Goal: Task Accomplishment & Management: Use online tool/utility

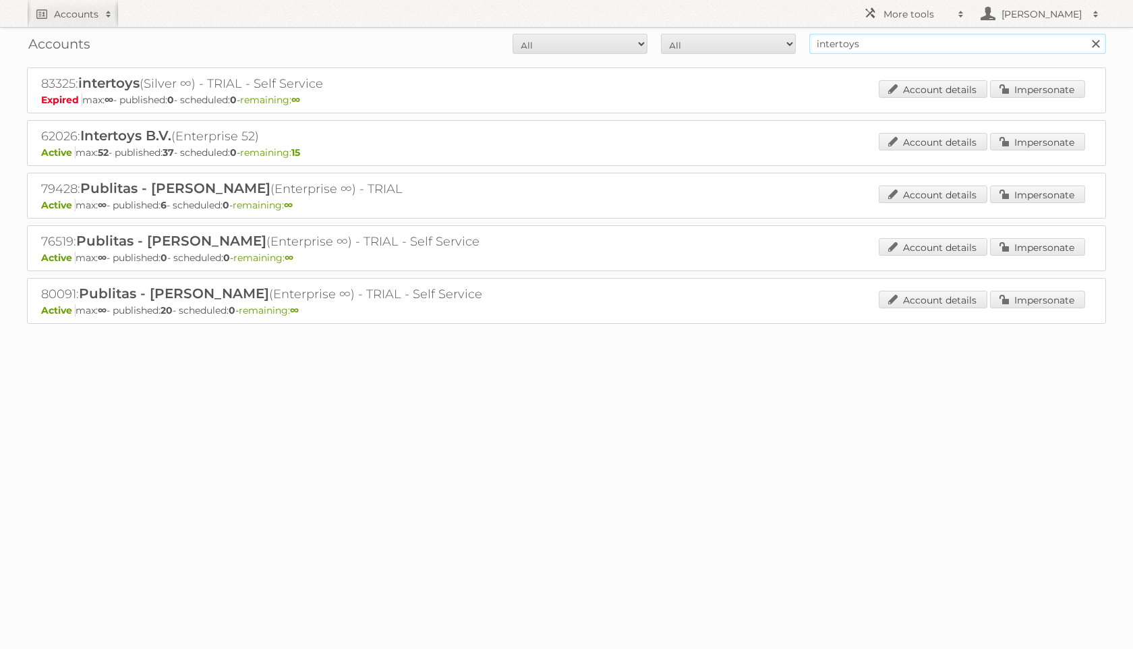
click at [826, 51] on input "intertoys" at bounding box center [957, 44] width 297 height 20
click at [1085, 34] on input "Search" at bounding box center [1095, 44] width 20 height 20
type input "jola"
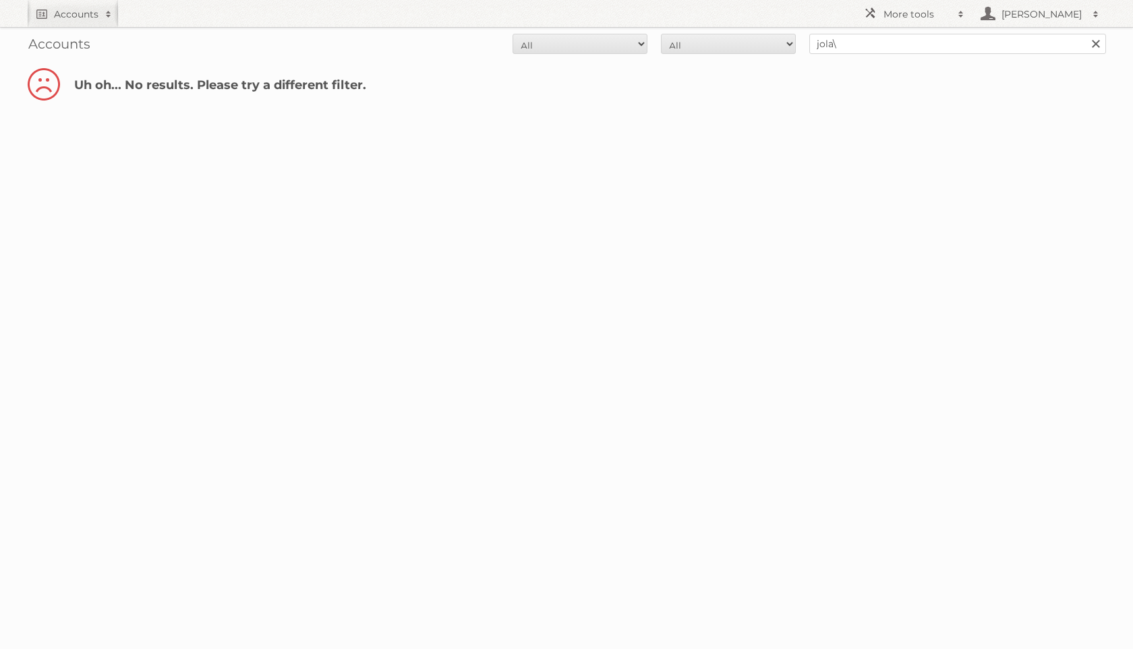
click at [855, 58] on div "Accounts All Active Expired Pending All Paid Trials Self service jola\ Search" at bounding box center [566, 44] width 1079 height 34
click at [854, 49] on input "jola\" at bounding box center [957, 44] width 297 height 20
type input "jola"
click at [1085, 34] on input "Search" at bounding box center [1095, 44] width 20 height 20
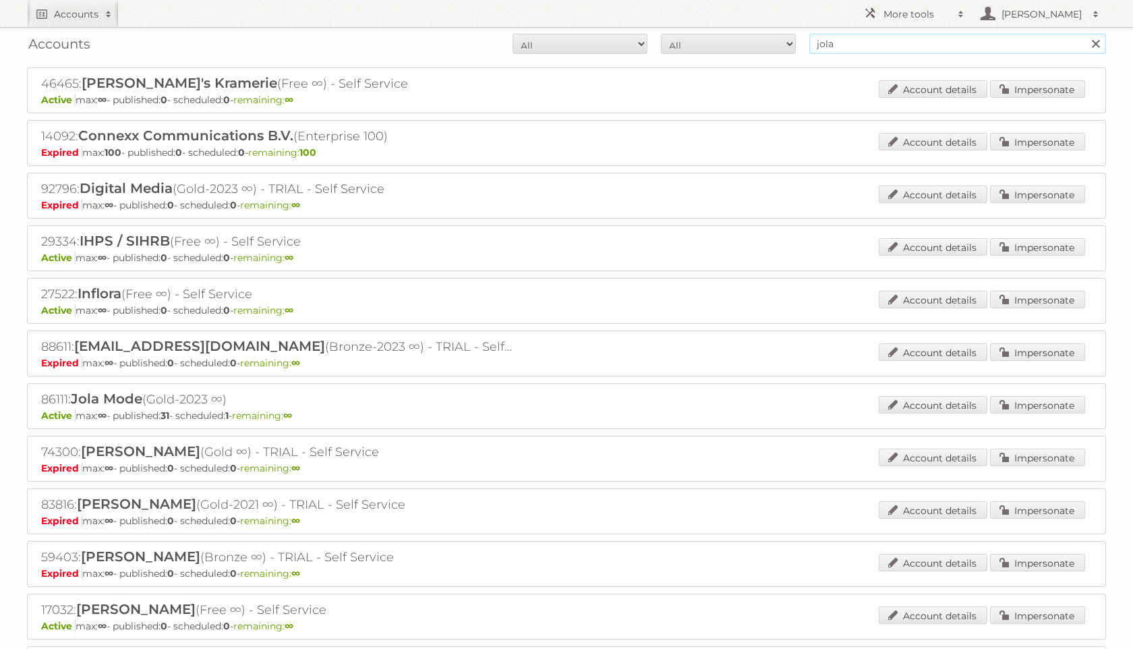
click at [846, 47] on input "jola" at bounding box center [957, 44] width 297 height 20
type input "jola mode"
click at [1085, 34] on input "Search" at bounding box center [1095, 44] width 20 height 20
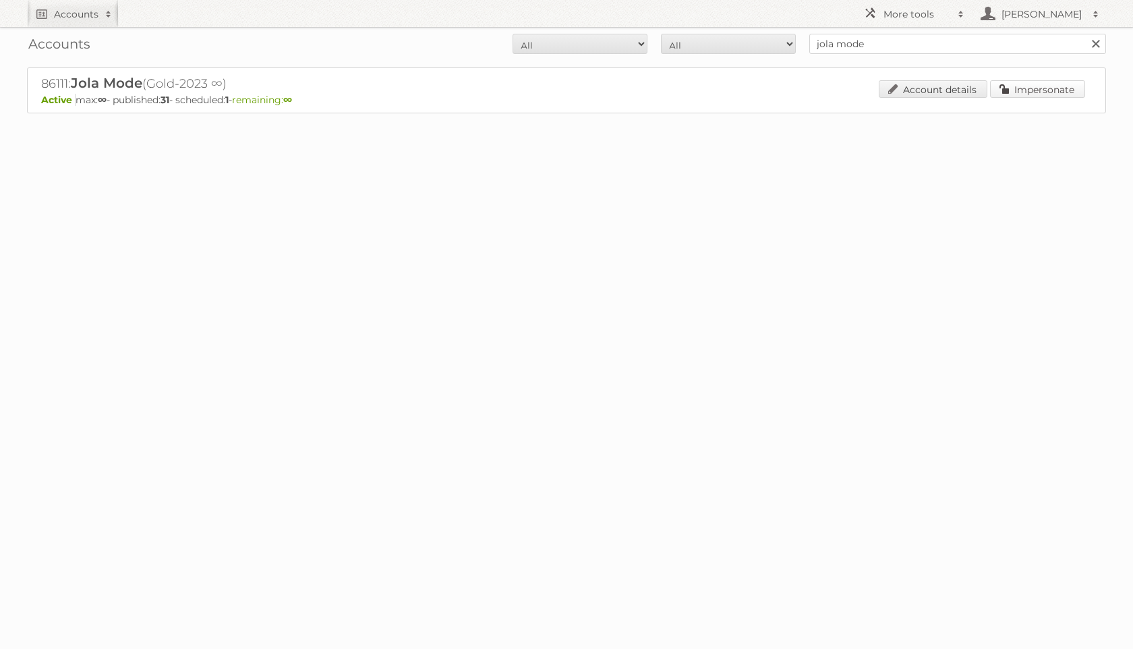
click at [1034, 94] on link "Impersonate" at bounding box center [1037, 89] width 95 height 18
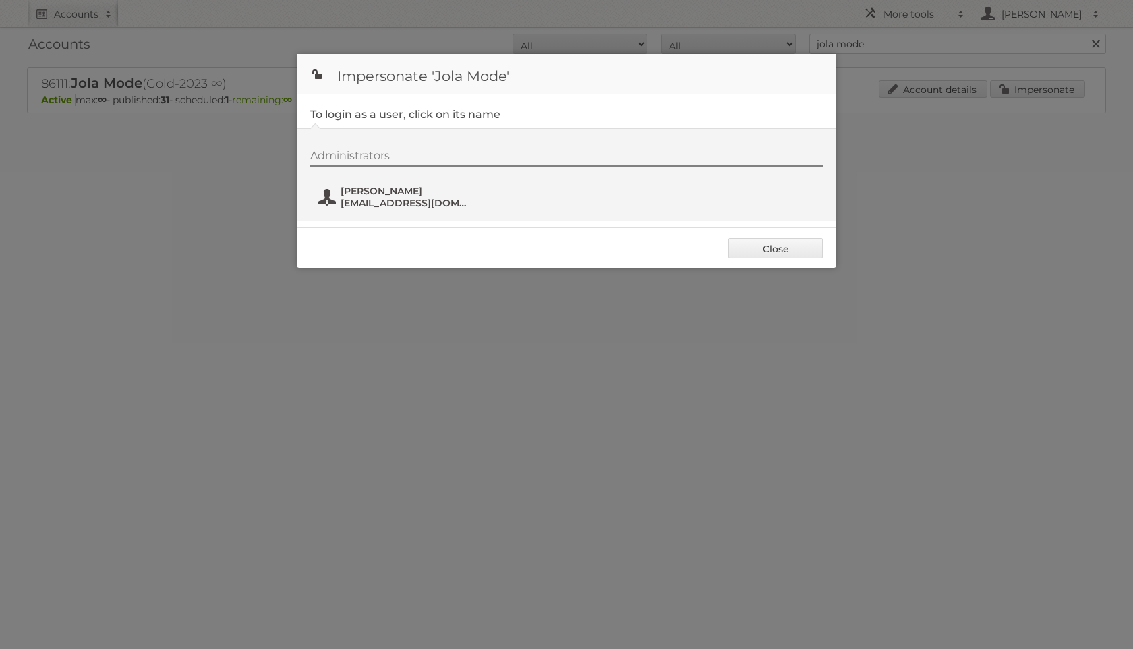
click at [416, 188] on span "Aimée van Os" at bounding box center [406, 191] width 131 height 12
